Goal: Information Seeking & Learning: Learn about a topic

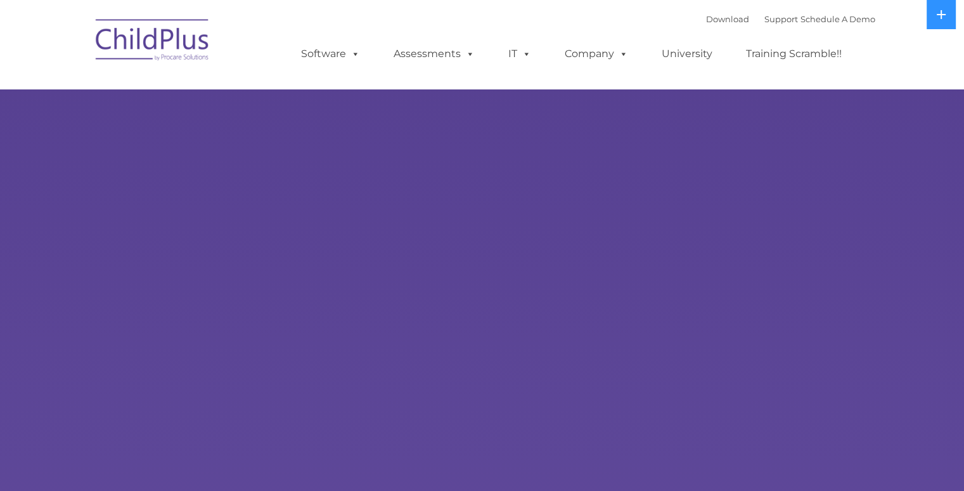
select select "MEDIUM"
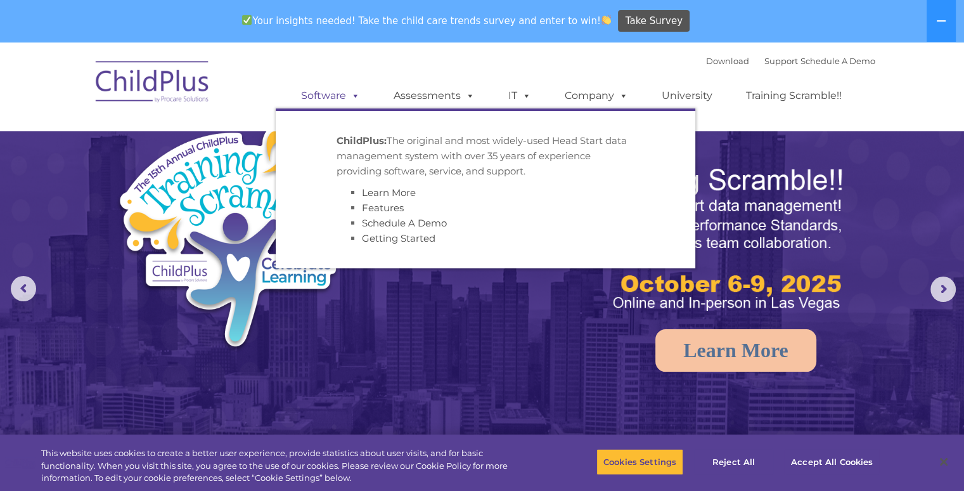
click at [330, 93] on link "Software" at bounding box center [330, 95] width 84 height 25
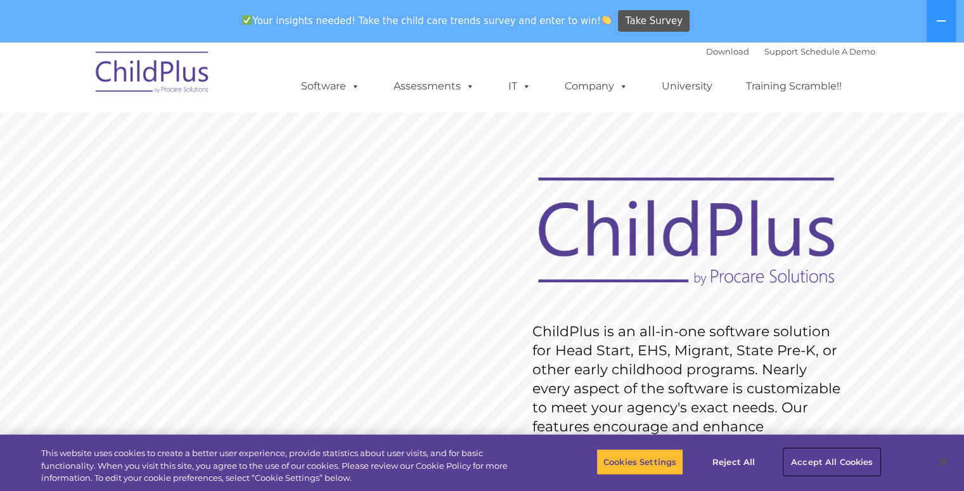
click at [832, 462] on button "Accept All Cookies" at bounding box center [832, 461] width 96 height 27
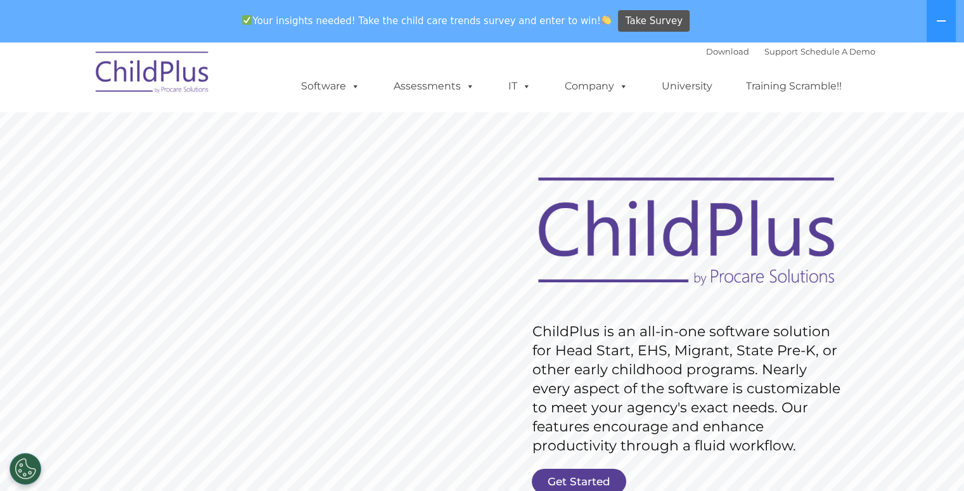
click at [963, 486] on rs-slide "Request Pricing ChildPlus is an all-in-one software solution for Head Start, EH…" at bounding box center [482, 371] width 964 height 570
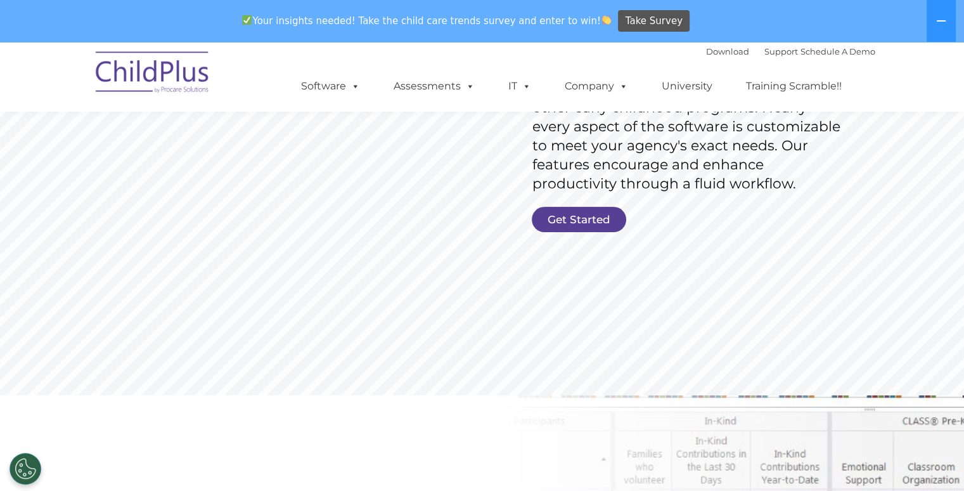
scroll to position [287, 0]
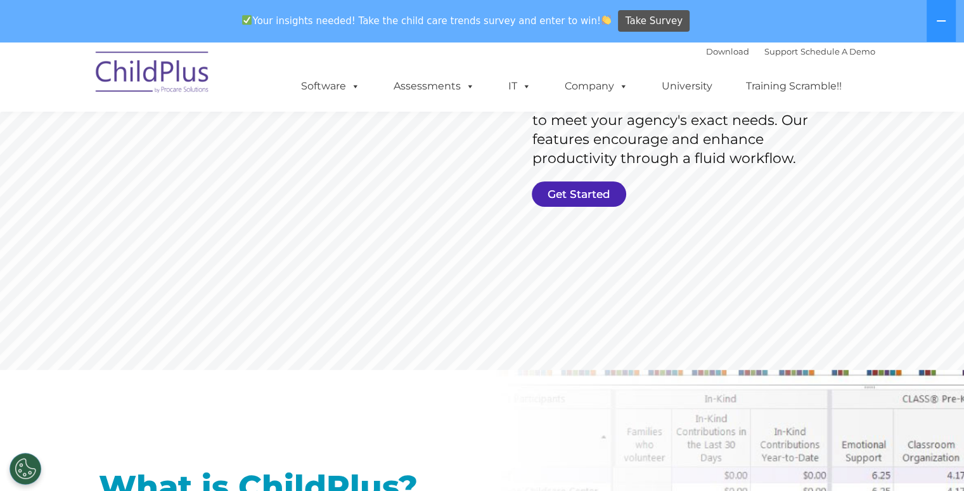
click at [588, 188] on link "Get Started" at bounding box center [579, 193] width 94 height 25
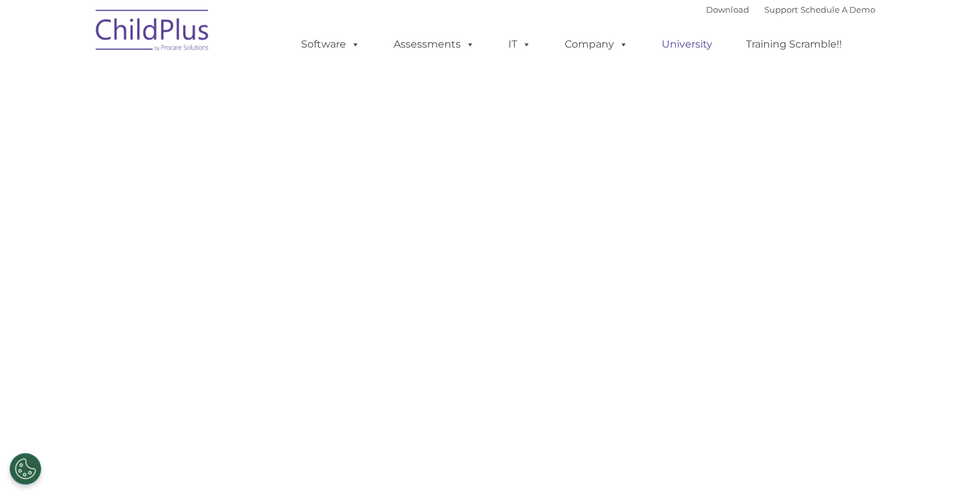
select select "MEDIUM"
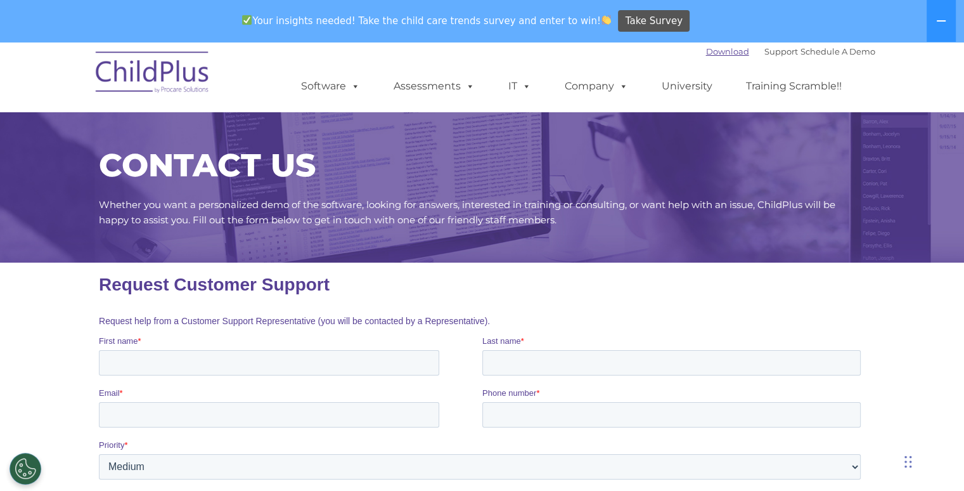
click at [706, 51] on link "Download" at bounding box center [727, 51] width 43 height 10
